Goal: Use online tool/utility: Utilize a website feature to perform a specific function

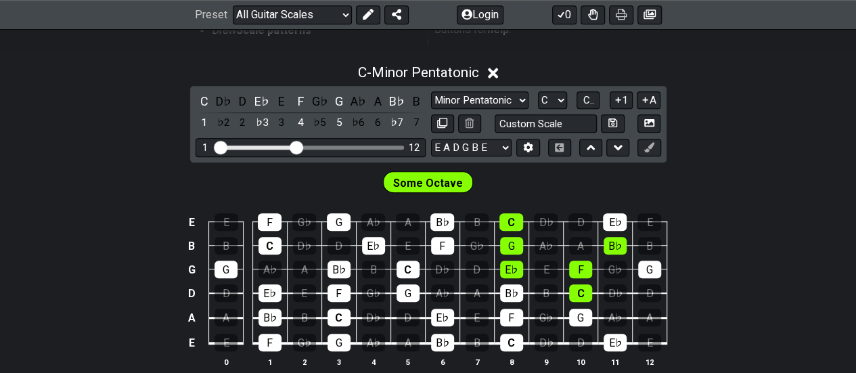
scroll to position [338, 0]
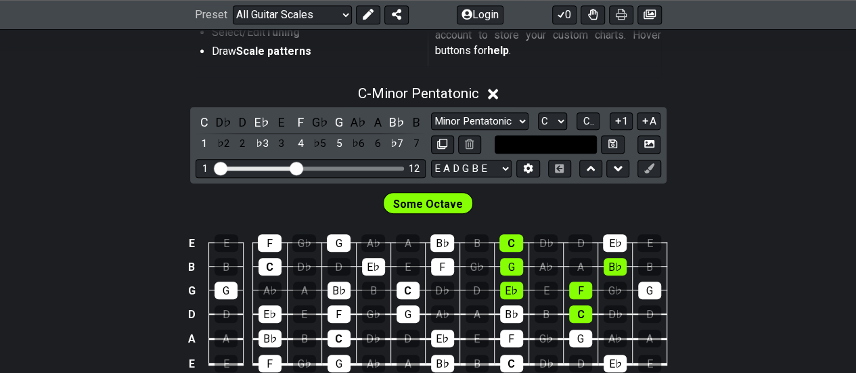
click at [579, 144] on input "text" at bounding box center [545, 144] width 103 height 18
type input "Custom Scale"
click at [503, 164] on select "E A D G B E E A D G B E E A D G B E B E A D F♯ B A D G C E A D A D G B E E♭ A♭ …" at bounding box center [471, 169] width 80 height 18
click at [534, 198] on div "Some Octave" at bounding box center [428, 200] width 856 height 34
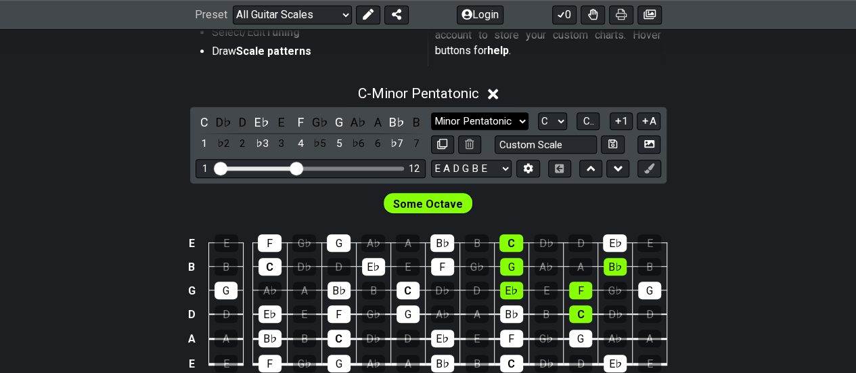
click at [525, 118] on select "Minor Pentatonic Root Minor Pentatonic Major Pentatonic Minor Blues Major Blues…" at bounding box center [479, 121] width 97 height 18
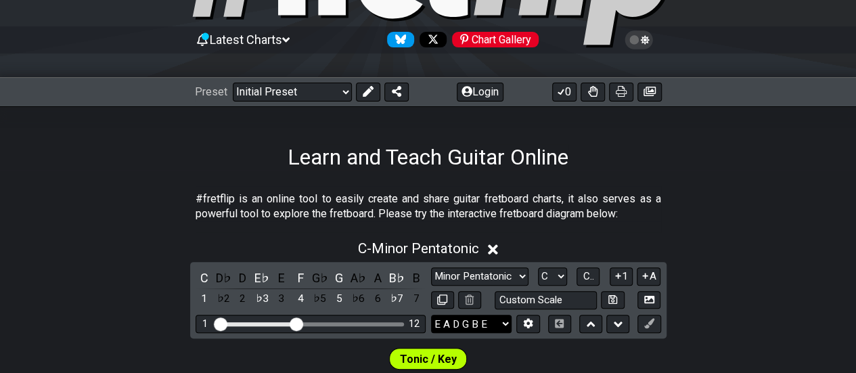
scroll to position [271, 0]
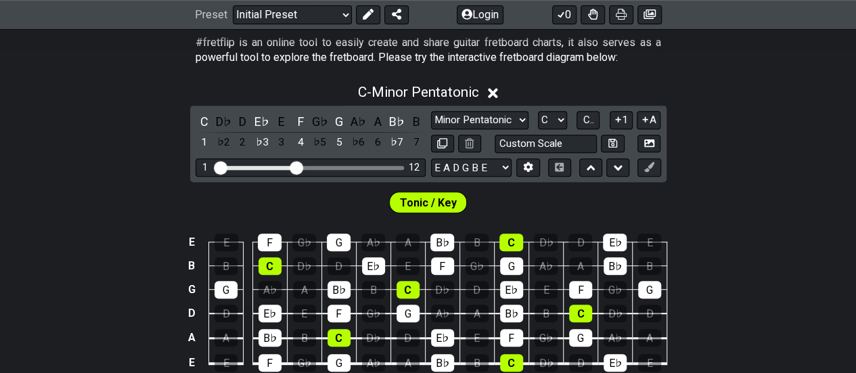
drag, startPoint x: 484, startPoint y: 116, endPoint x: 490, endPoint y: 88, distance: 29.1
click at [484, 116] on select "Minor Pentatonic Click to edit Minor Pentatonic Major Pentatonic Minor Blues Ma…" at bounding box center [479, 120] width 97 height 18
